Goal: Entertainment & Leisure: Consume media (video, audio)

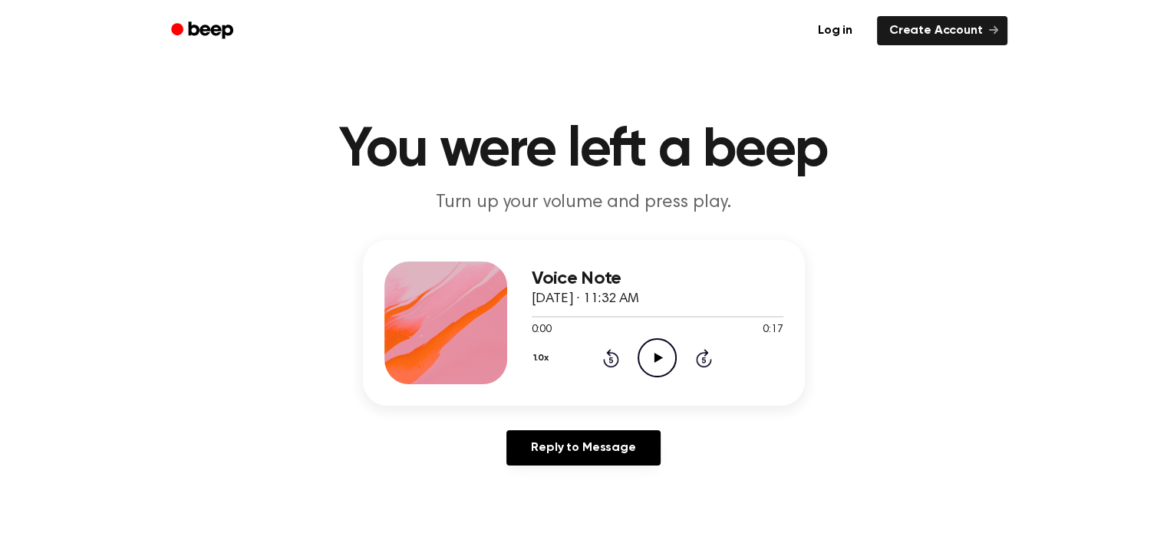
click at [657, 357] on icon at bounding box center [658, 358] width 8 height 10
